Goal: Transaction & Acquisition: Purchase product/service

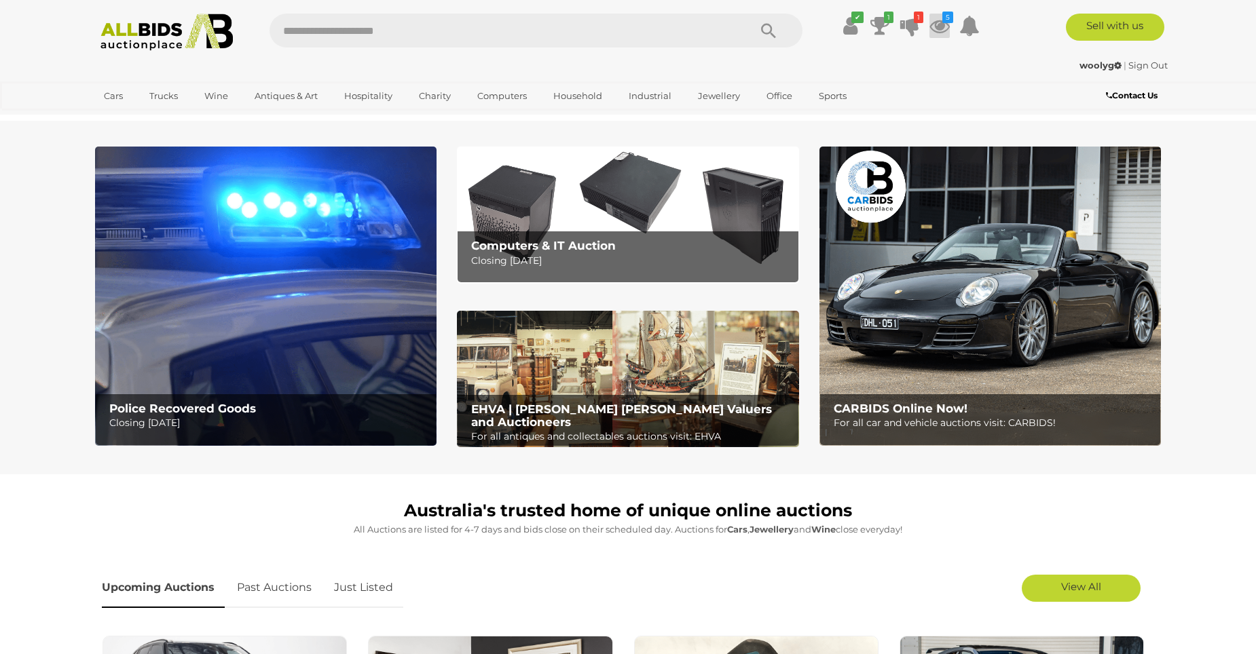
click at [946, 36] on icon at bounding box center [939, 26] width 20 height 24
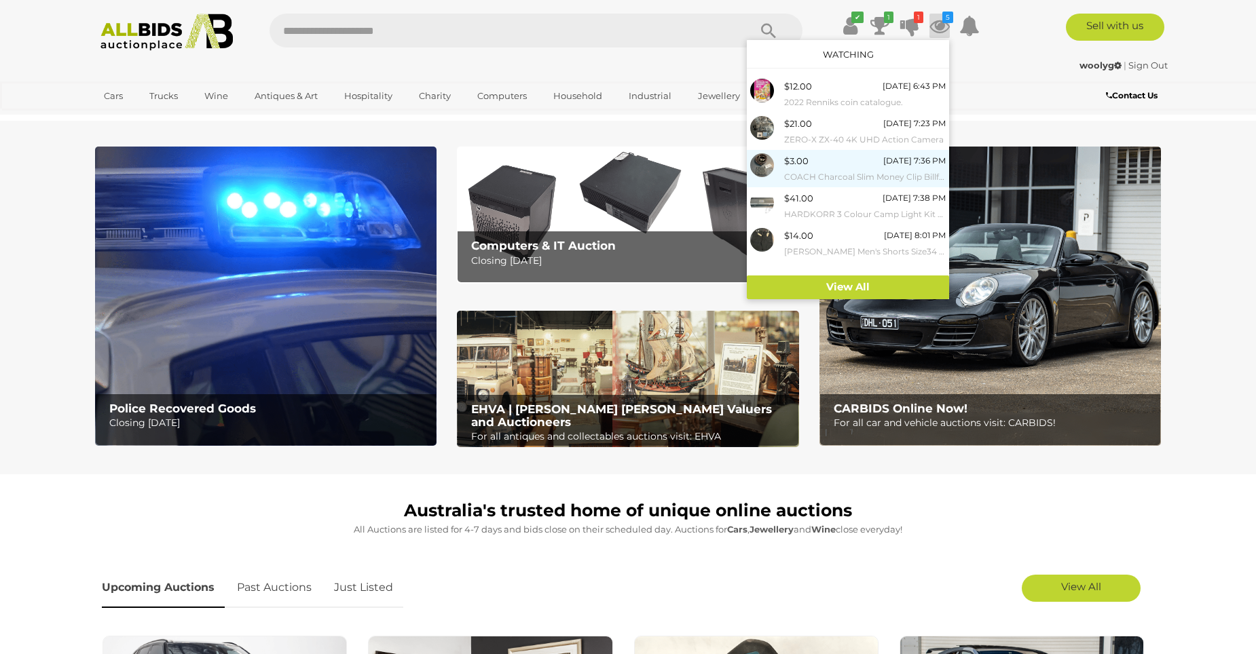
click at [794, 181] on small "COACH Charcoal Slim Money Clip Billfold [PERSON_NAME] & [PERSON_NAME] Belt" at bounding box center [865, 177] width 162 height 15
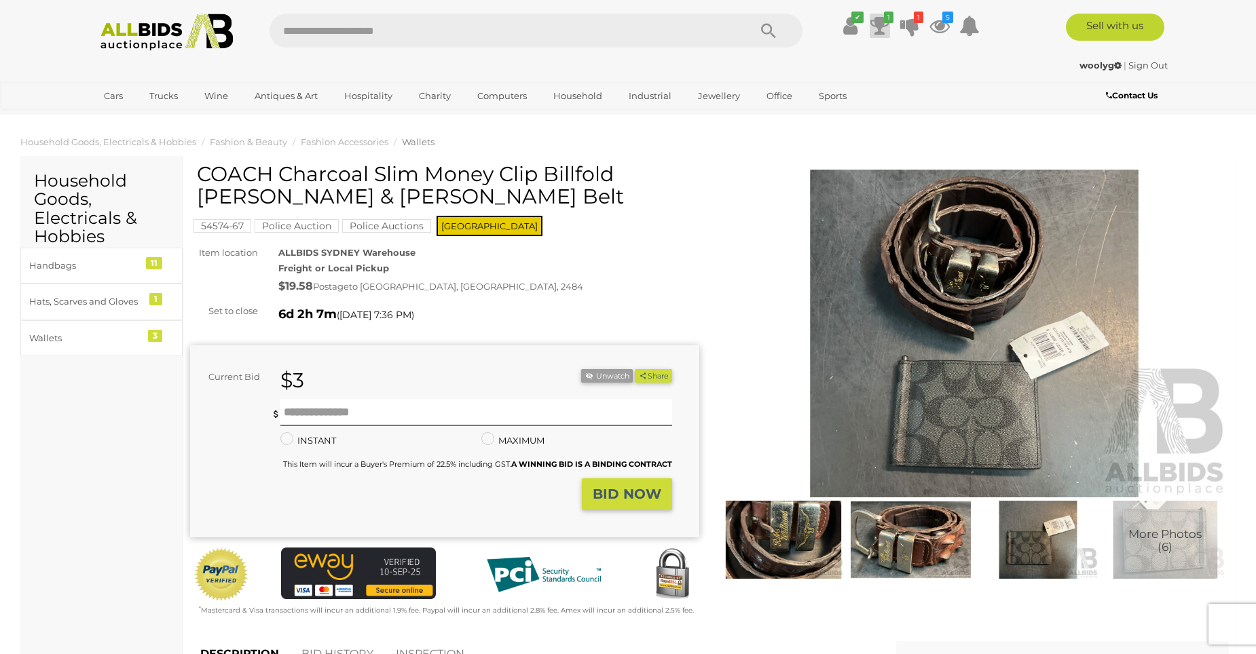
click at [881, 23] on icon at bounding box center [879, 26] width 19 height 24
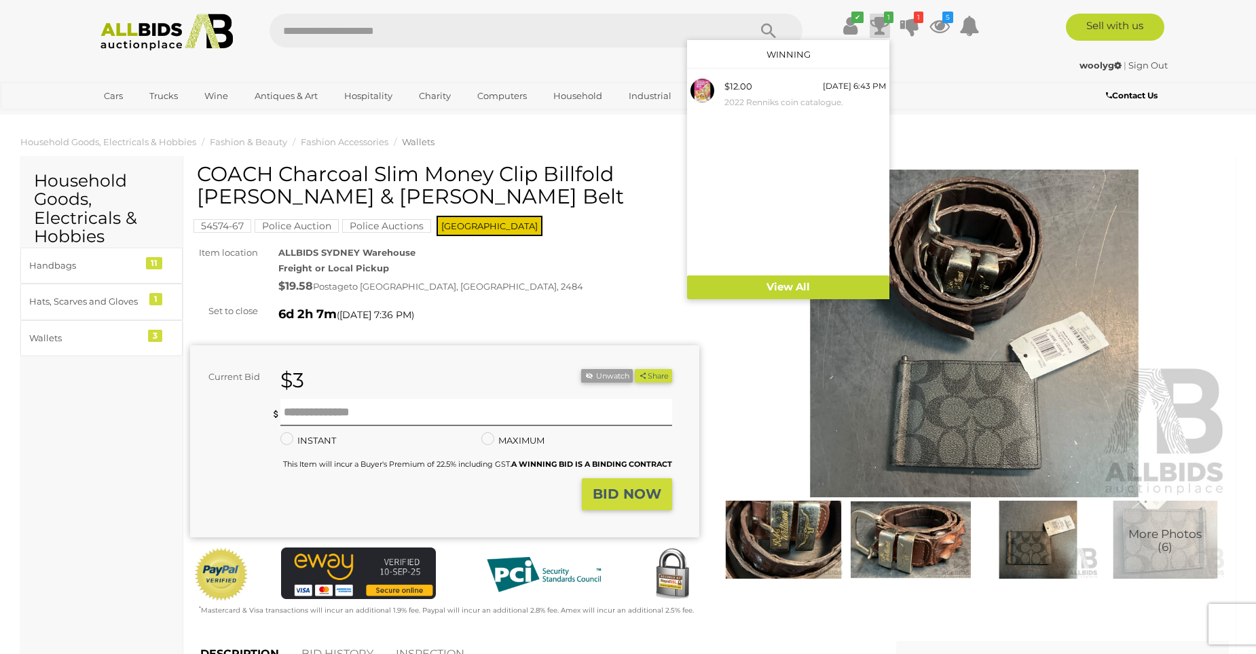
click at [601, 266] on div "ALLBIDS SYDNEY Warehouse Freight or Local Pickup $19.58 Postage to MURWILLUMBAH…" at bounding box center [488, 271] width 441 height 52
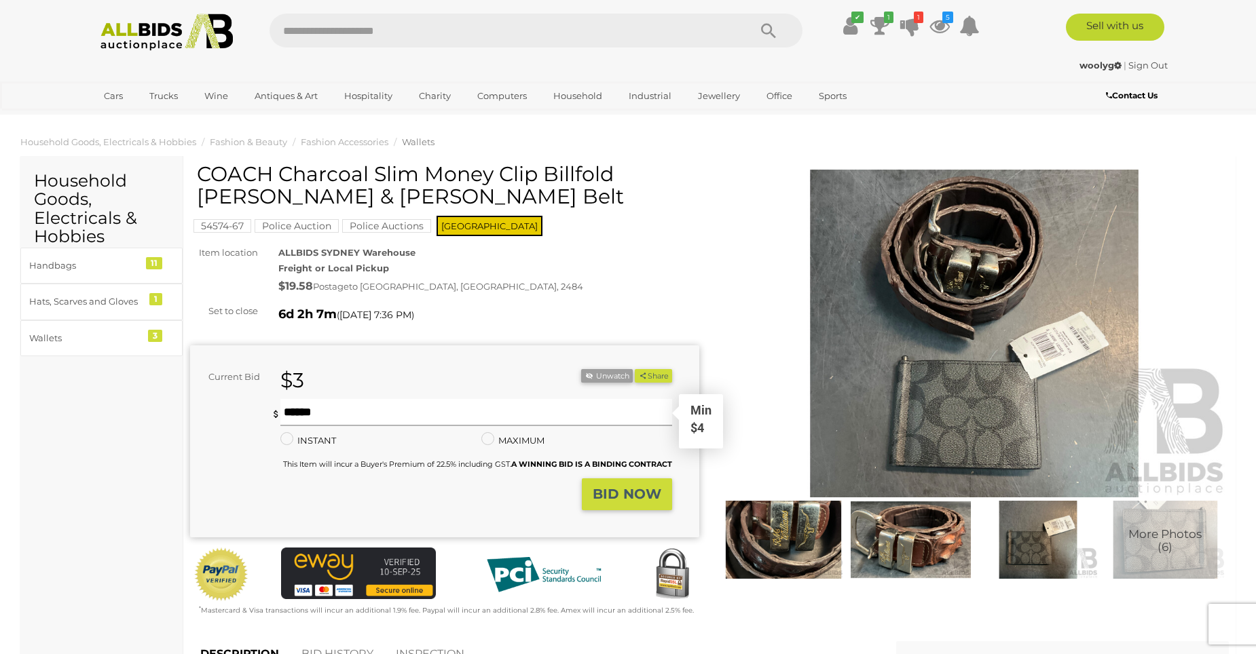
click at [291, 419] on input "text" at bounding box center [476, 412] width 392 height 27
type input "*"
click at [646, 494] on strong "BID NOW" at bounding box center [627, 494] width 69 height 16
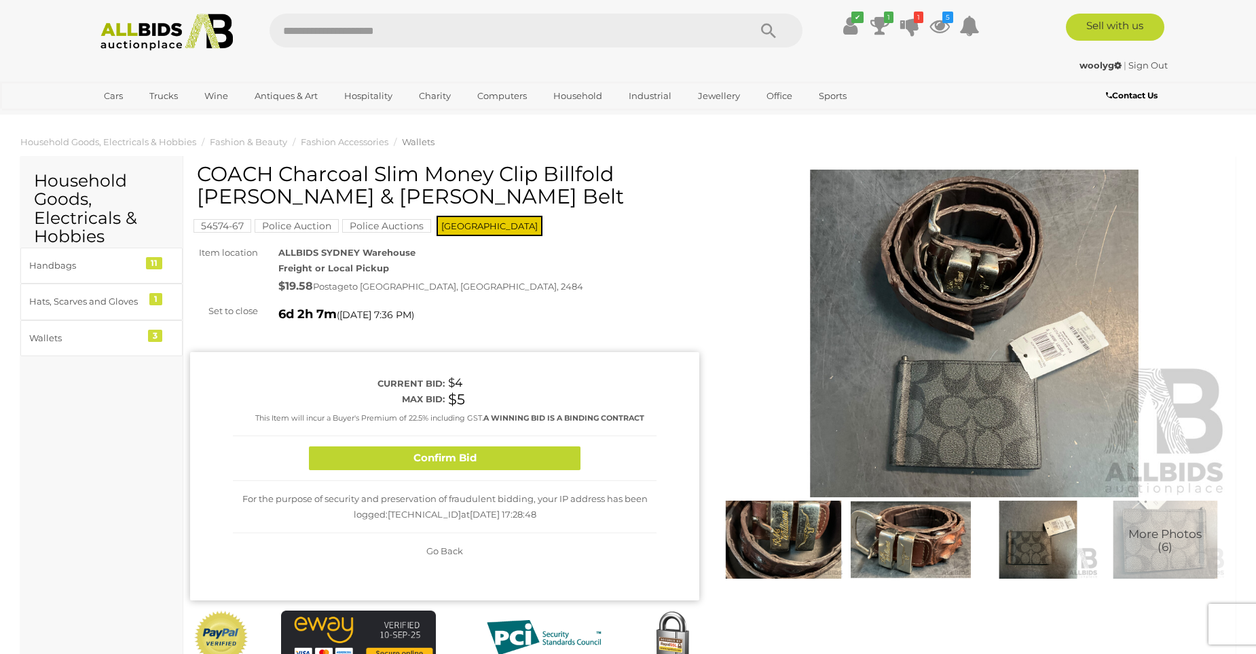
click at [426, 448] on button "Confirm Bid" at bounding box center [445, 459] width 272 height 24
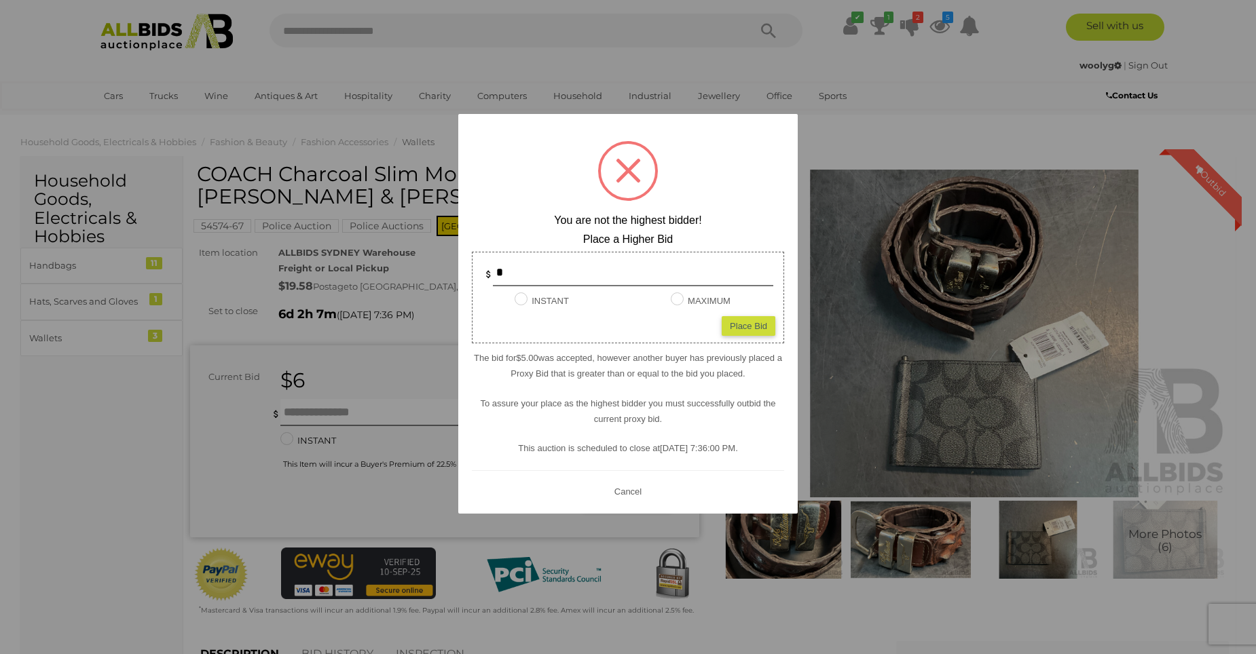
click at [294, 405] on div at bounding box center [628, 327] width 1256 height 654
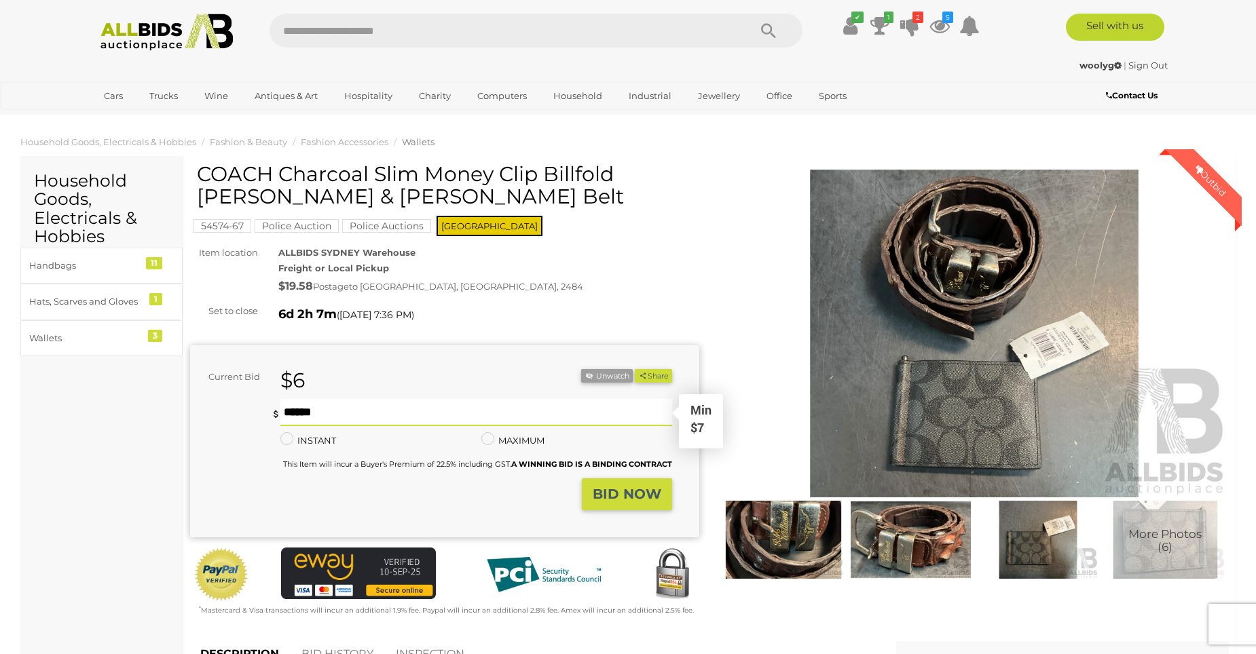
click at [303, 405] on input "text" at bounding box center [476, 412] width 392 height 27
type input "**"
click at [637, 500] on strong "BID NOW" at bounding box center [627, 494] width 69 height 16
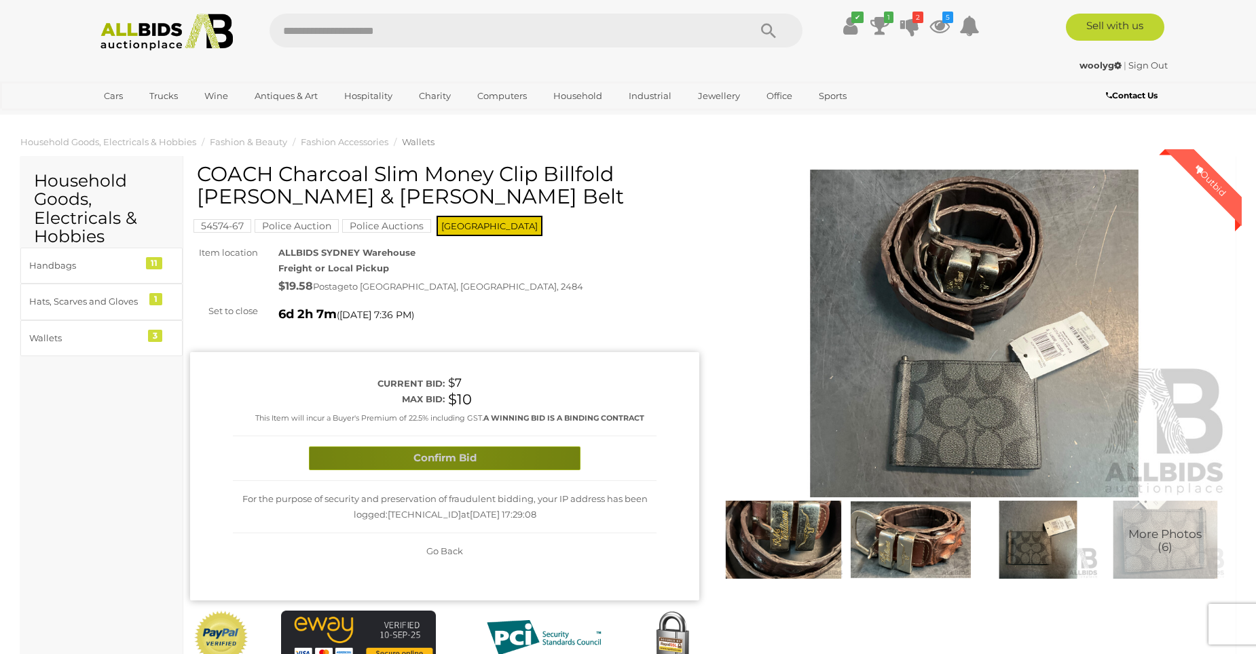
click at [441, 449] on button "Confirm Bid" at bounding box center [445, 459] width 272 height 24
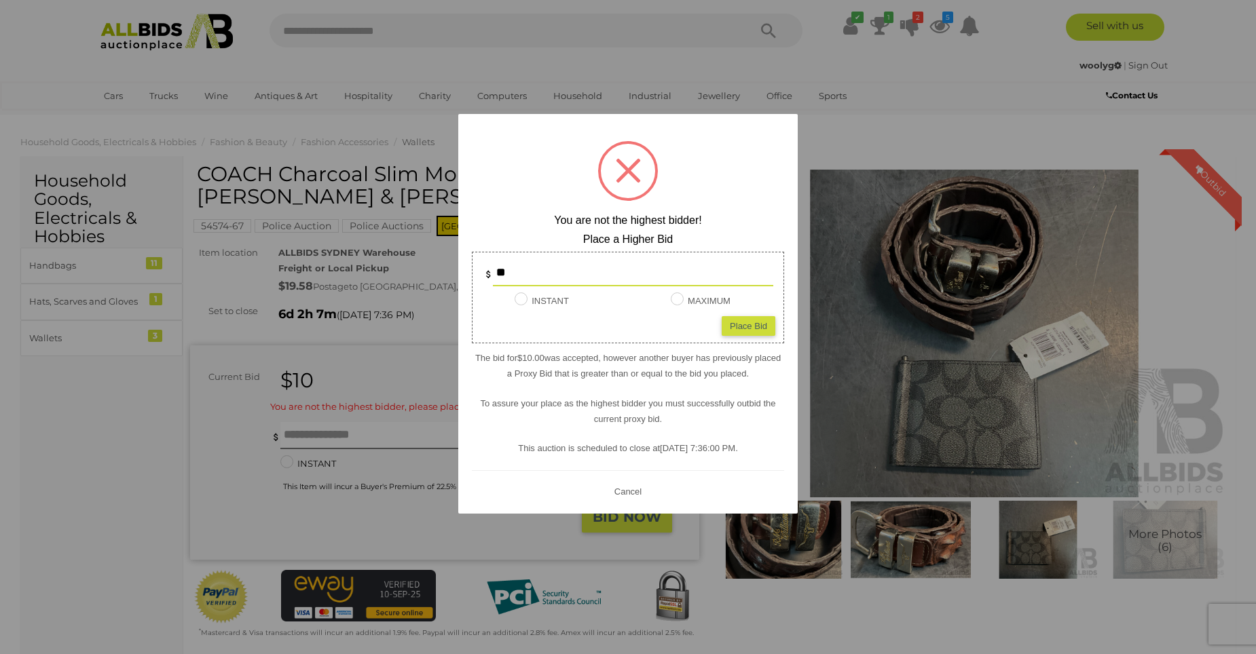
click at [116, 86] on div at bounding box center [628, 327] width 1256 height 654
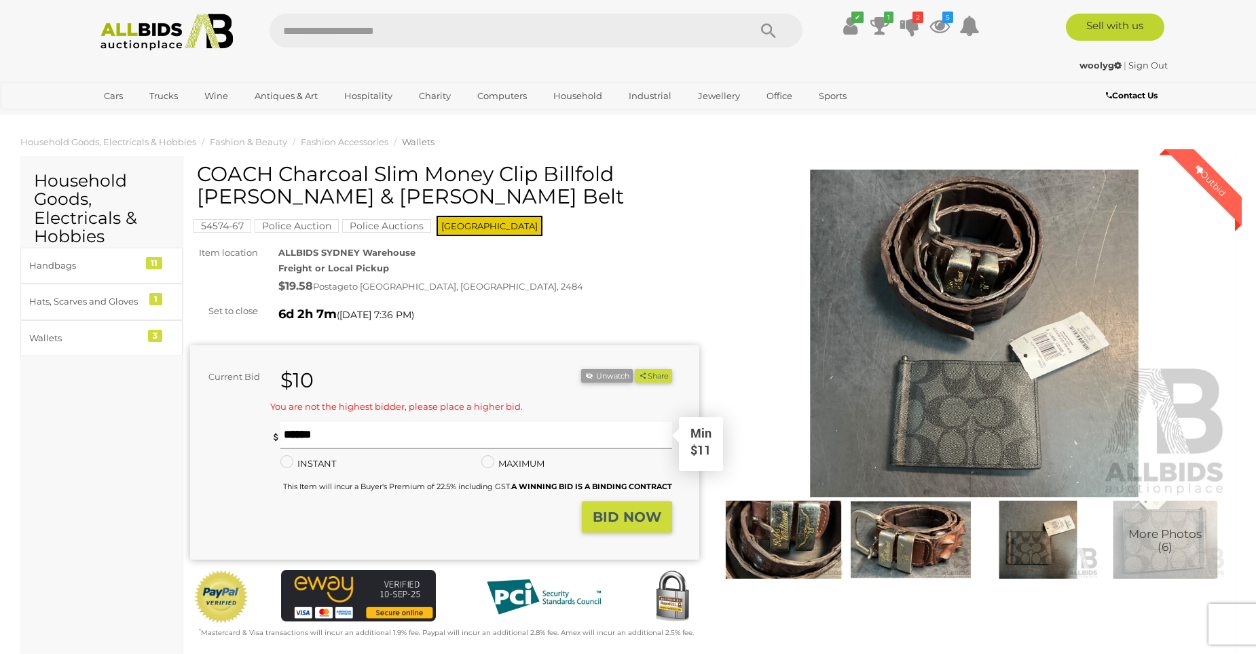
click at [293, 440] on input "text" at bounding box center [476, 435] width 392 height 27
type input "**"
click at [617, 516] on strong "BID NOW" at bounding box center [627, 517] width 69 height 16
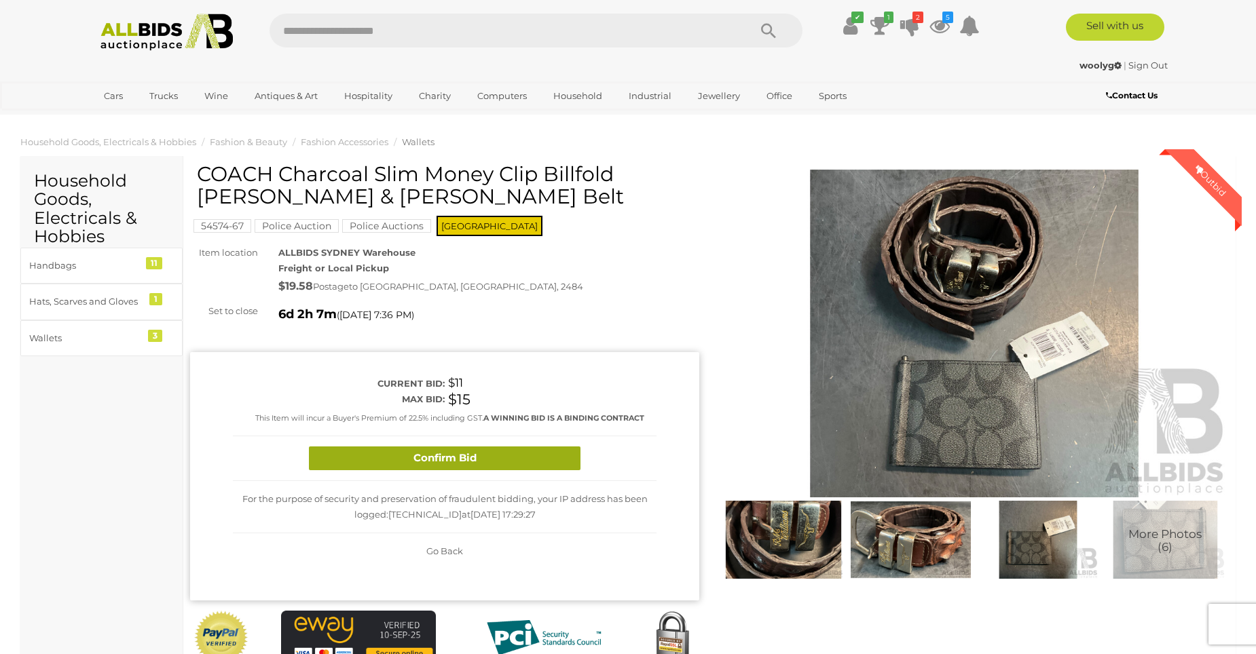
click at [458, 457] on button "Confirm Bid" at bounding box center [445, 459] width 272 height 24
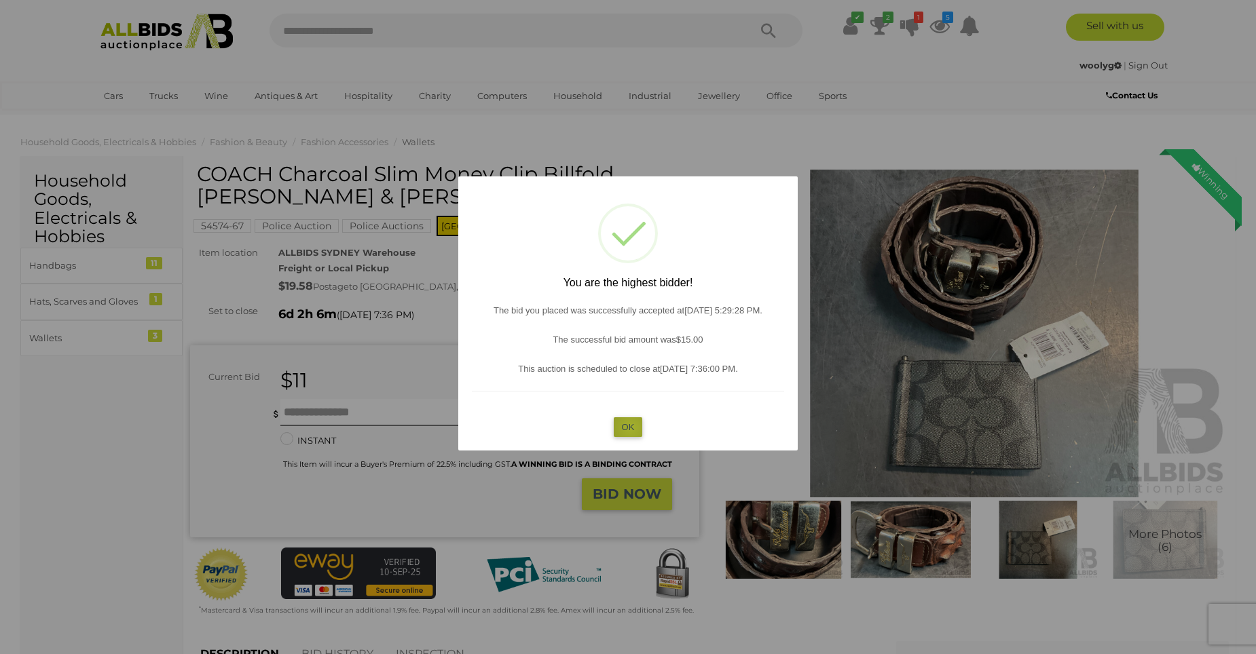
click at [631, 428] on button "OK" at bounding box center [628, 427] width 29 height 20
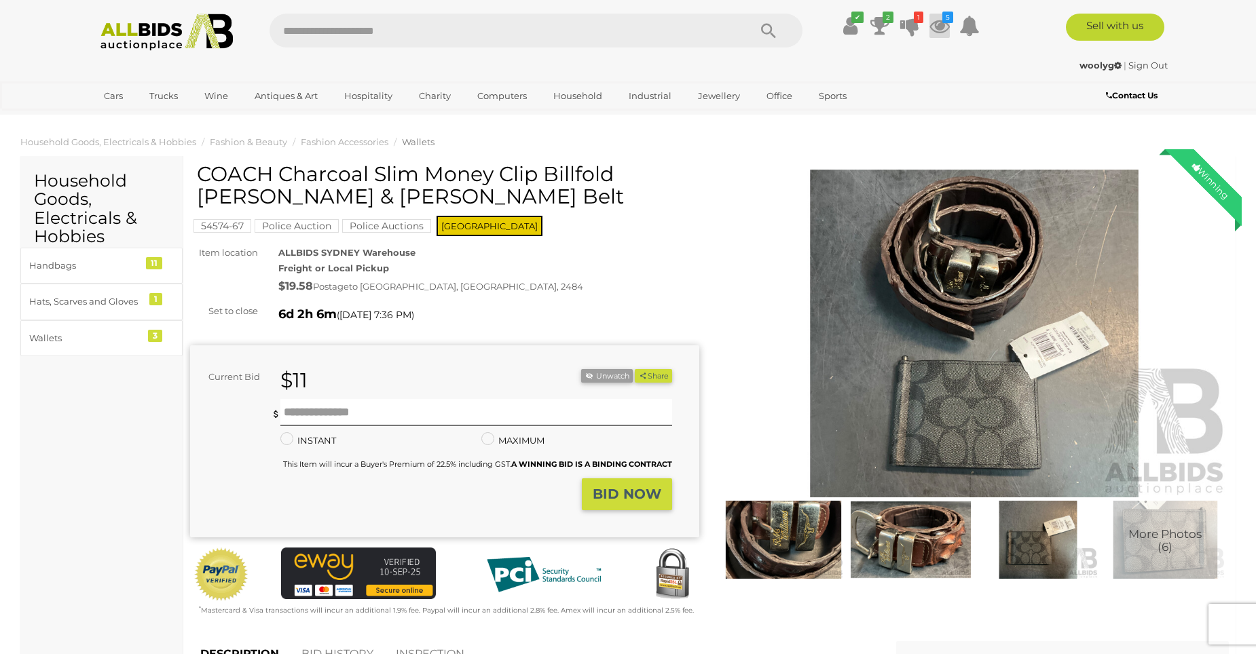
click at [939, 29] on icon at bounding box center [939, 26] width 20 height 24
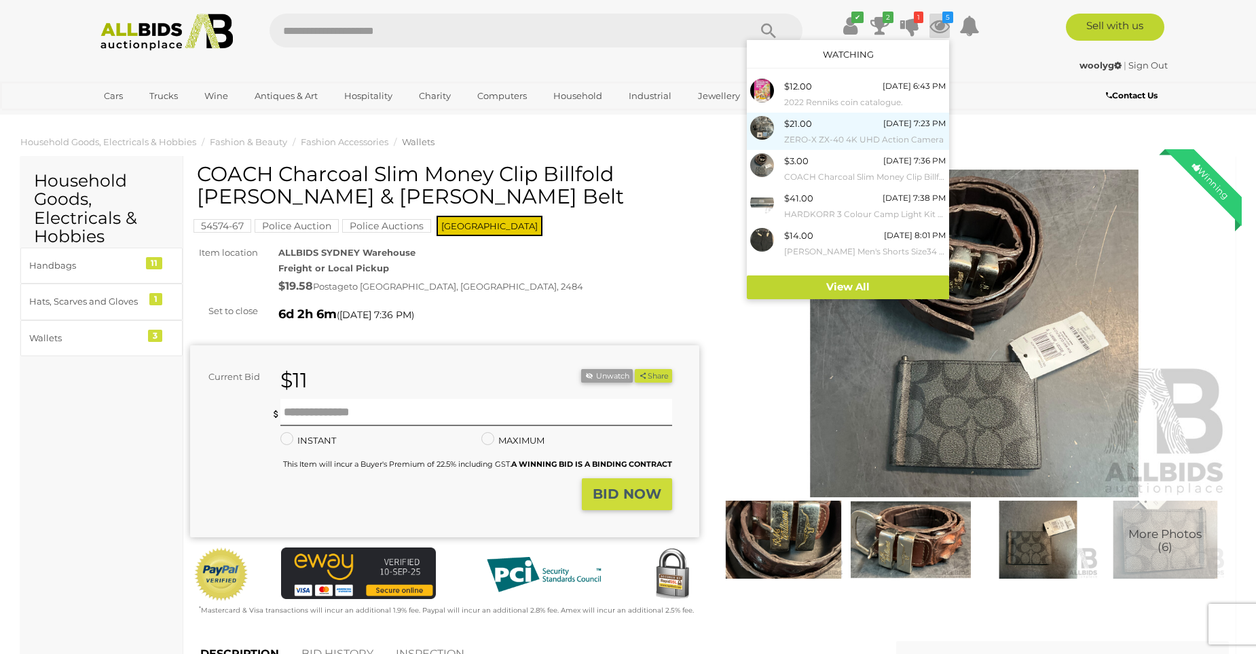
click at [780, 135] on div at bounding box center [767, 128] width 34 height 24
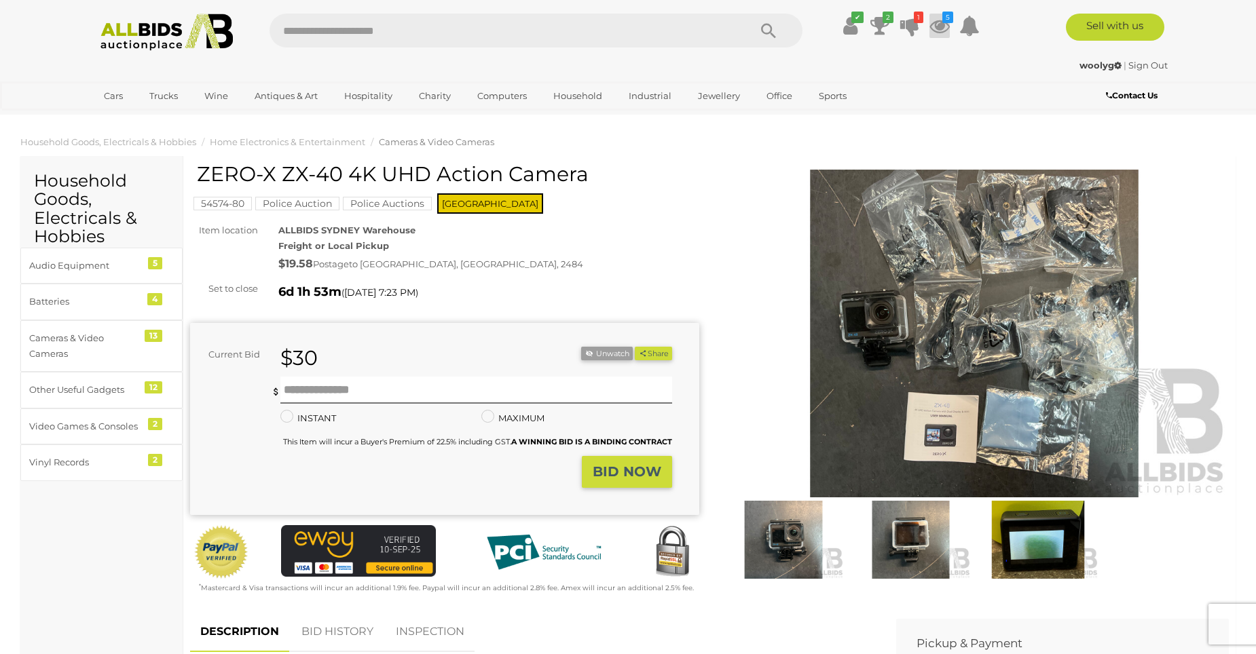
click at [935, 25] on icon at bounding box center [939, 26] width 20 height 24
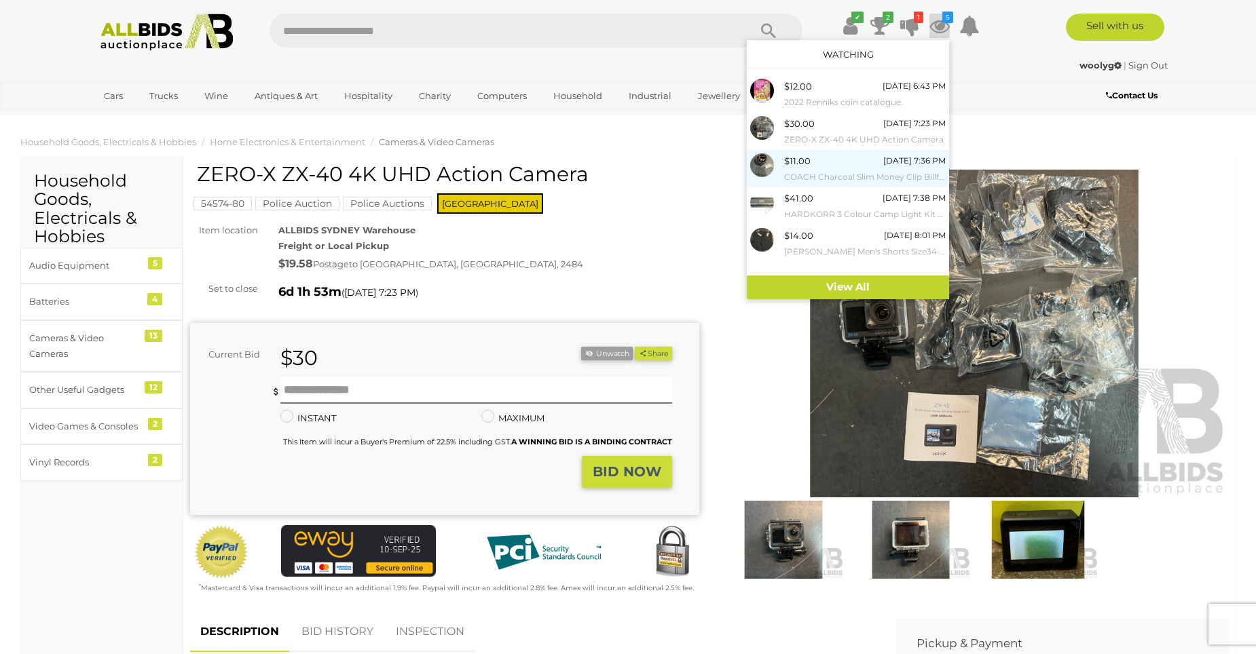
click at [802, 166] on span "$11.00" at bounding box center [797, 160] width 26 height 11
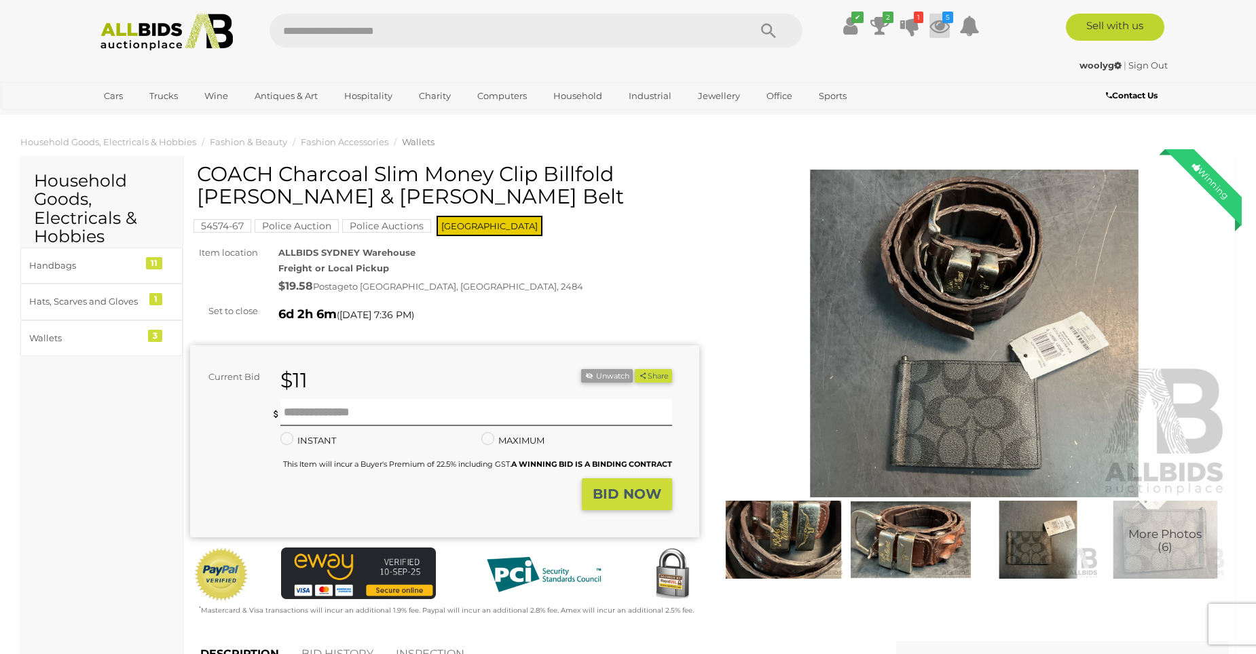
click at [939, 23] on icon at bounding box center [939, 26] width 20 height 24
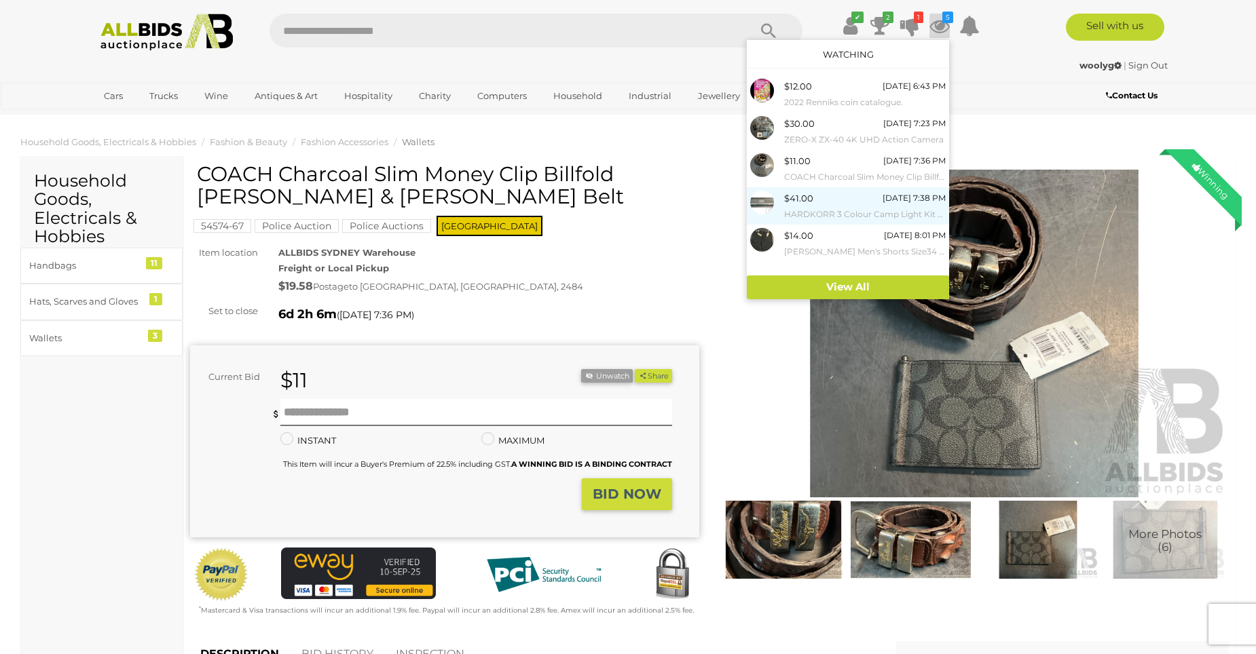
click at [794, 203] on span "$41.00" at bounding box center [798, 198] width 29 height 11
